Goal: Transaction & Acquisition: Book appointment/travel/reservation

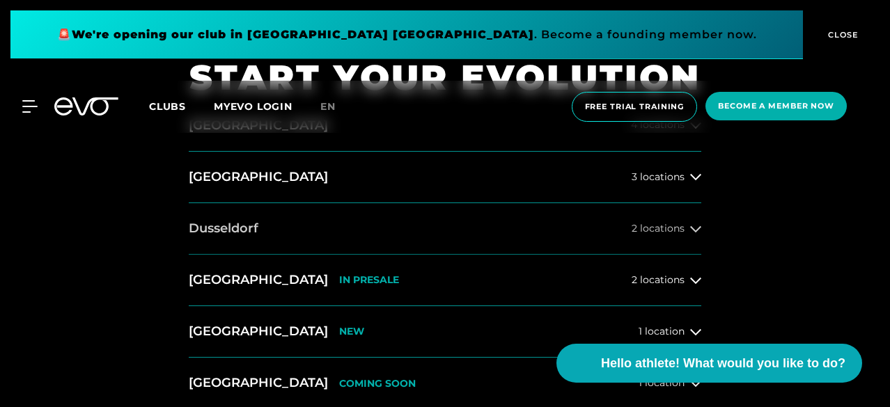
scroll to position [481, 0]
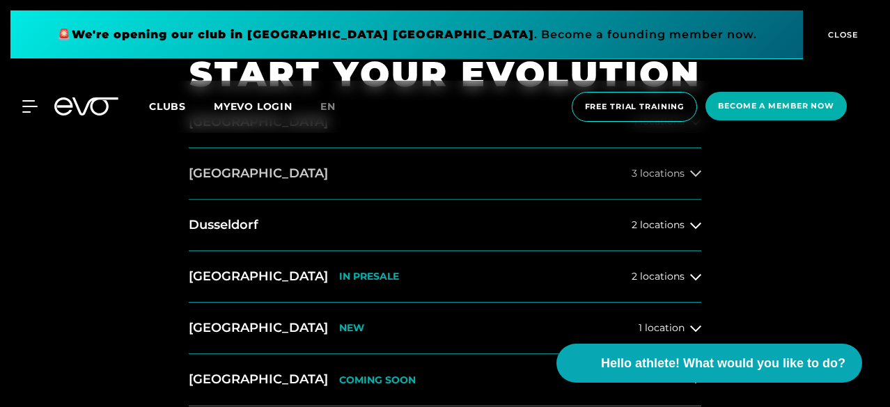
click at [577, 179] on button "[GEOGRAPHIC_DATA] 3 locations" at bounding box center [445, 174] width 513 height 52
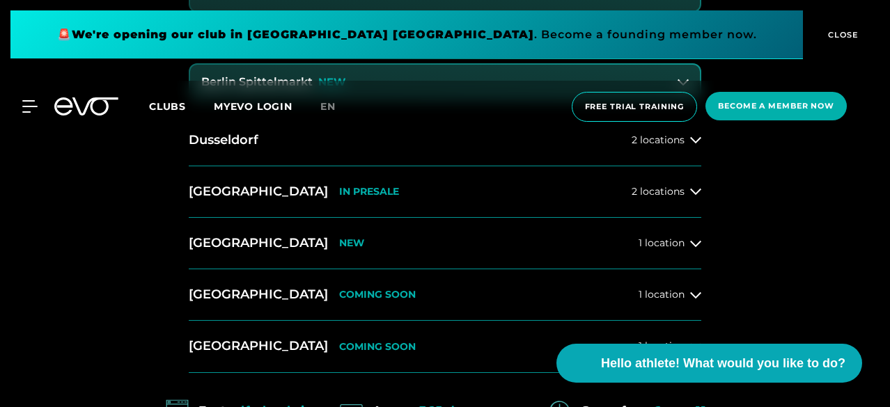
scroll to position [729, 0]
click at [500, 184] on button "[GEOGRAPHIC_DATA] IN [GEOGRAPHIC_DATA] 2 locations" at bounding box center [445, 192] width 513 height 52
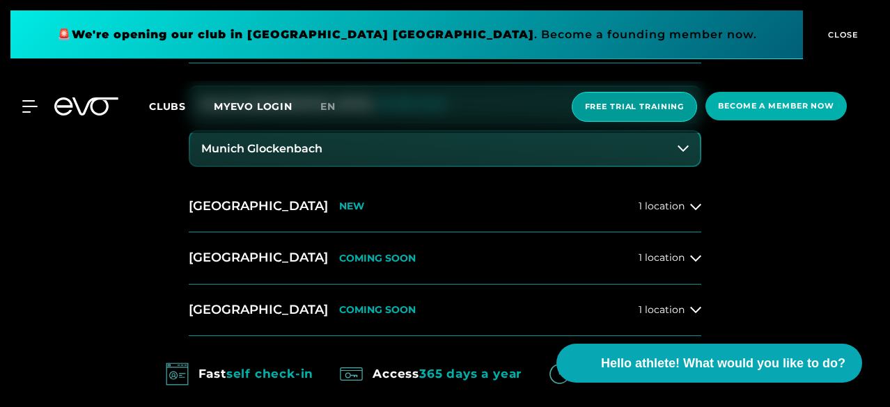
scroll to position [882, 0]
click at [579, 105] on span "Free trial training" at bounding box center [635, 107] width 126 height 30
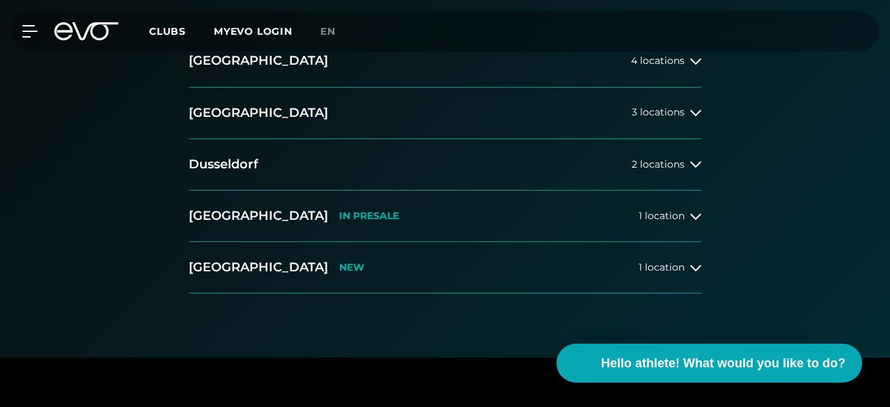
scroll to position [272, 0]
click at [559, 140] on button "[GEOGRAPHIC_DATA] 3 locations" at bounding box center [445, 114] width 513 height 52
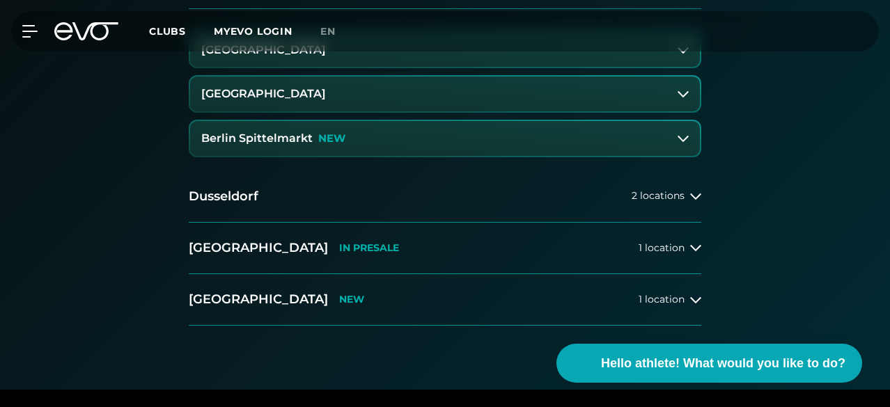
scroll to position [404, 0]
click at [529, 67] on button "[GEOGRAPHIC_DATA]" at bounding box center [445, 49] width 510 height 35
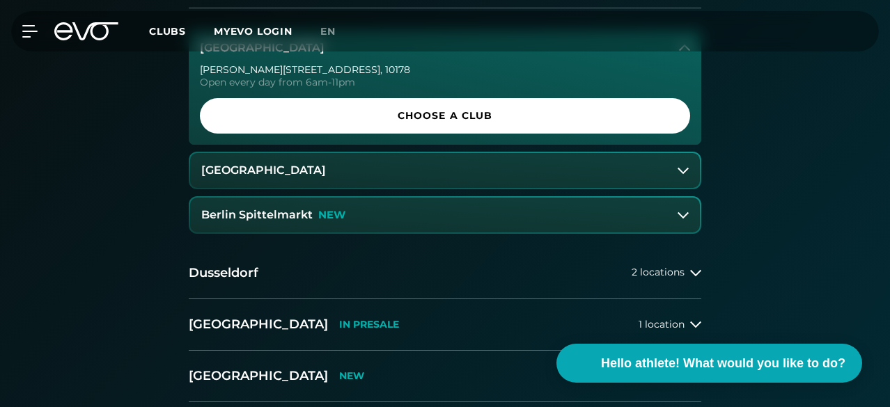
click at [512, 188] on button "[GEOGRAPHIC_DATA]" at bounding box center [445, 170] width 510 height 35
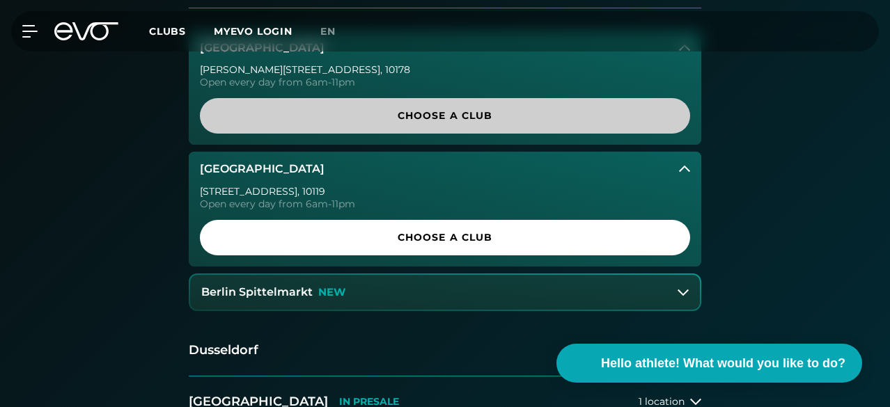
click at [505, 123] on span "Choose a club" at bounding box center [445, 116] width 457 height 15
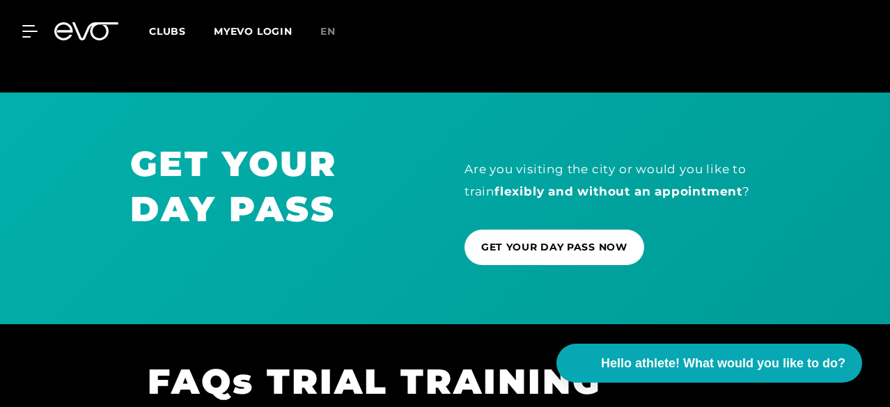
scroll to position [722, 0]
